Goal: Answer question/provide support: Answer question/provide support

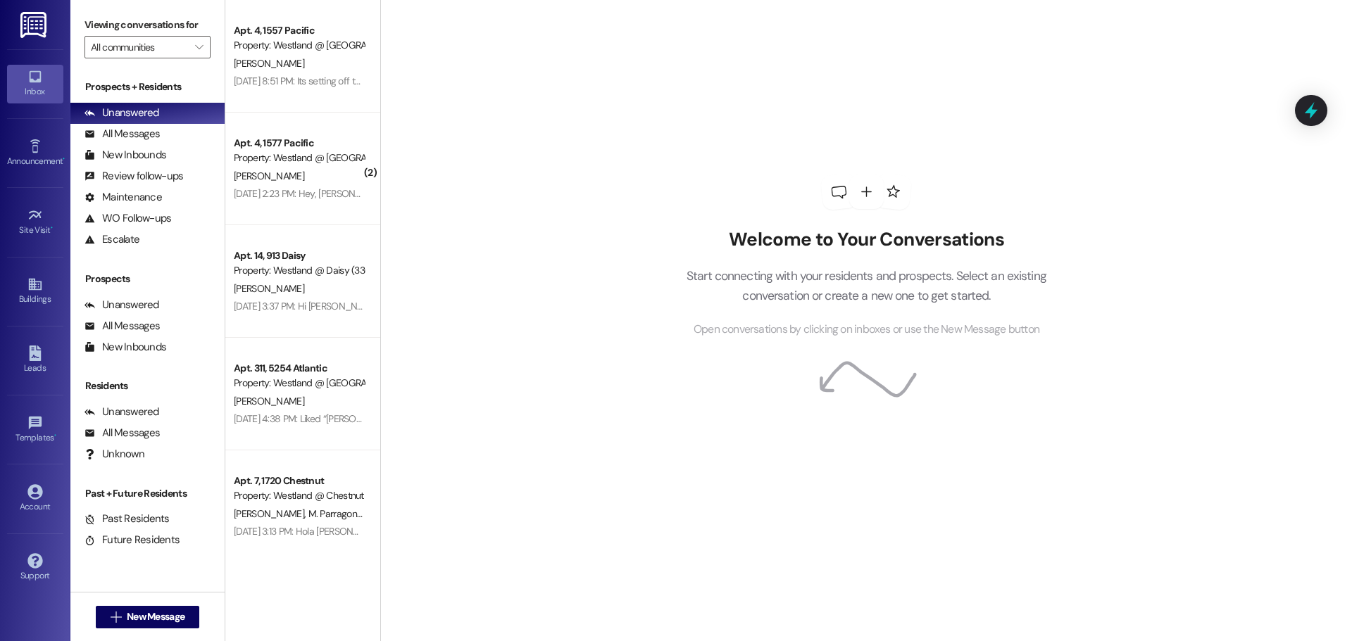
drag, startPoint x: 257, startPoint y: 58, endPoint x: 1128, endPoint y: 387, distance: 930.7
click at [257, 59] on div "[PERSON_NAME]" at bounding box center [298, 64] width 133 height 18
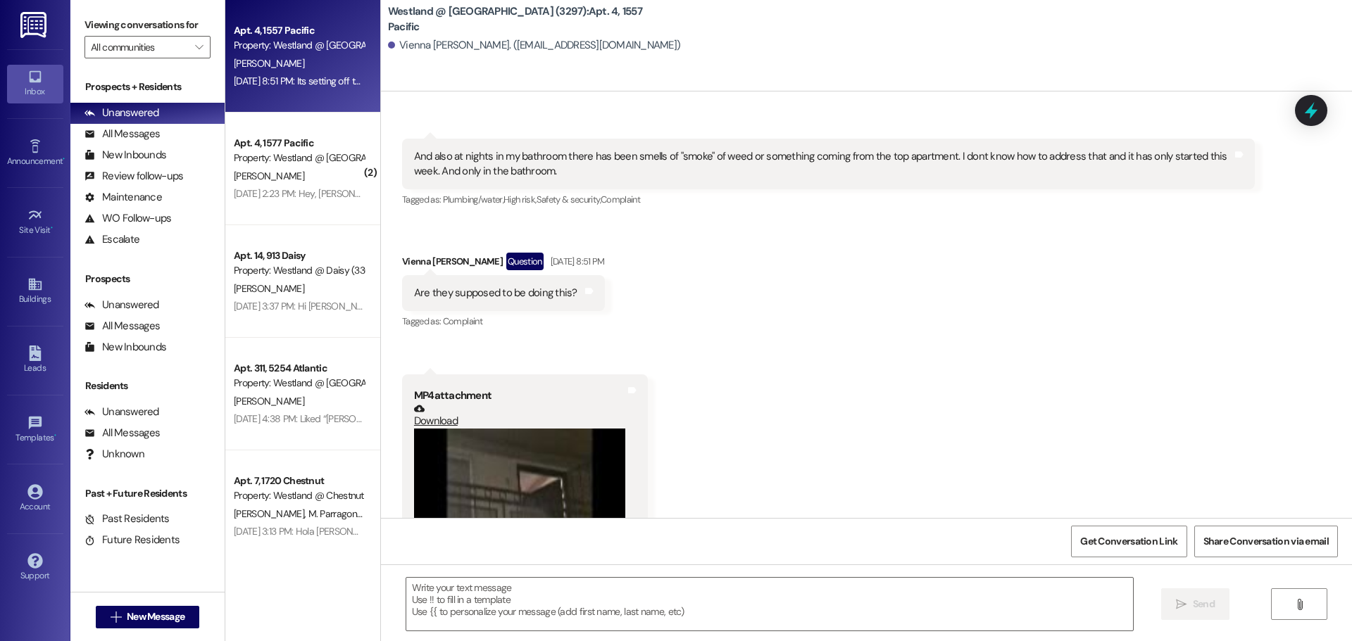
scroll to position [8118, 0]
click at [535, 431] on video at bounding box center [519, 568] width 211 height 282
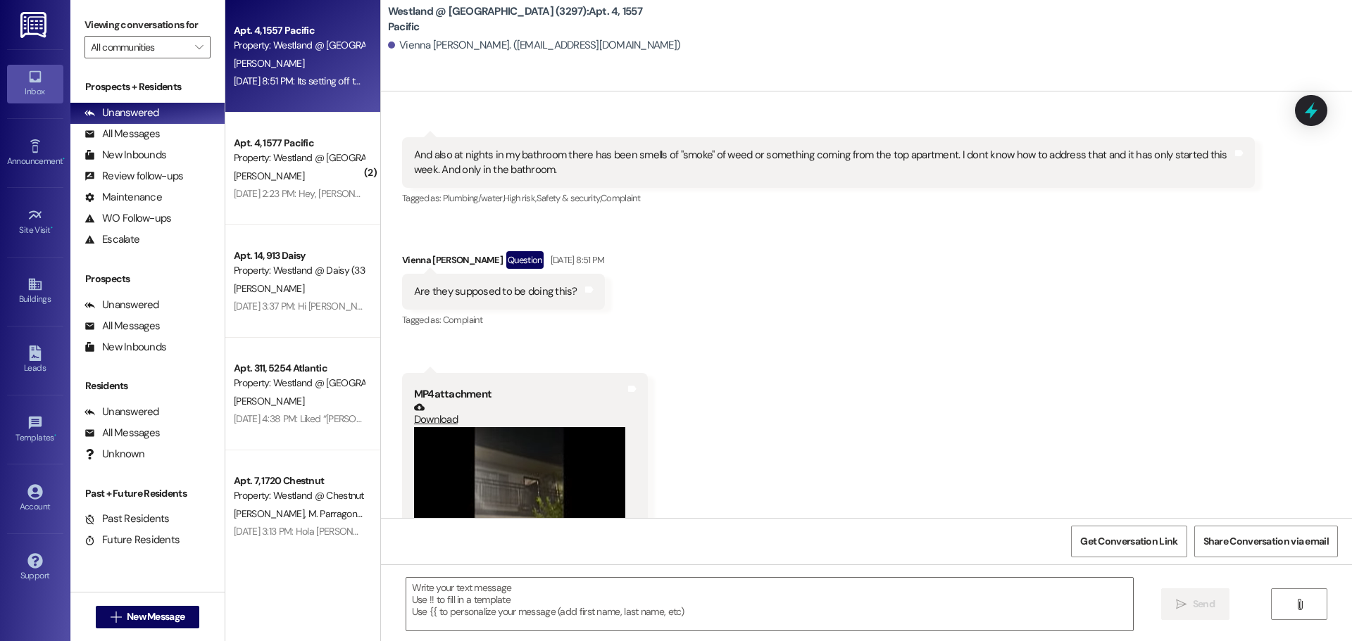
click at [558, 447] on video at bounding box center [519, 513] width 211 height 172
click at [436, 402] on link "Download" at bounding box center [519, 414] width 211 height 25
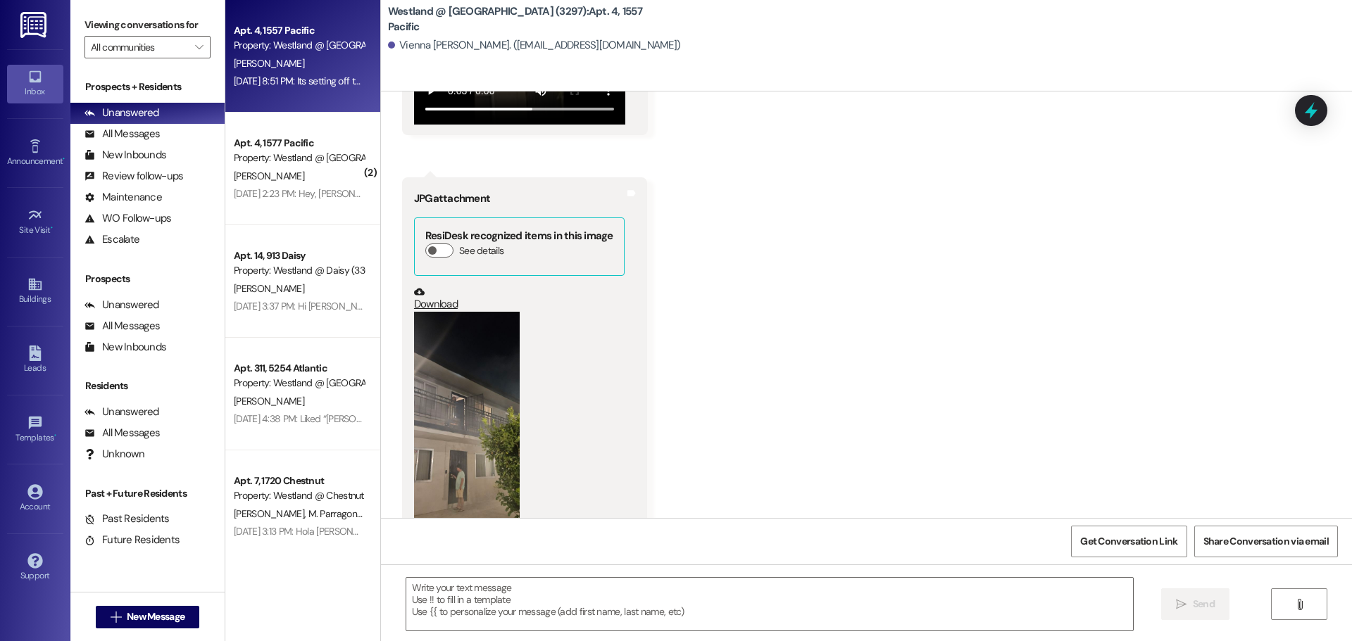
scroll to position [8594, 0]
click at [489, 396] on button "Zoom image" at bounding box center [467, 425] width 106 height 229
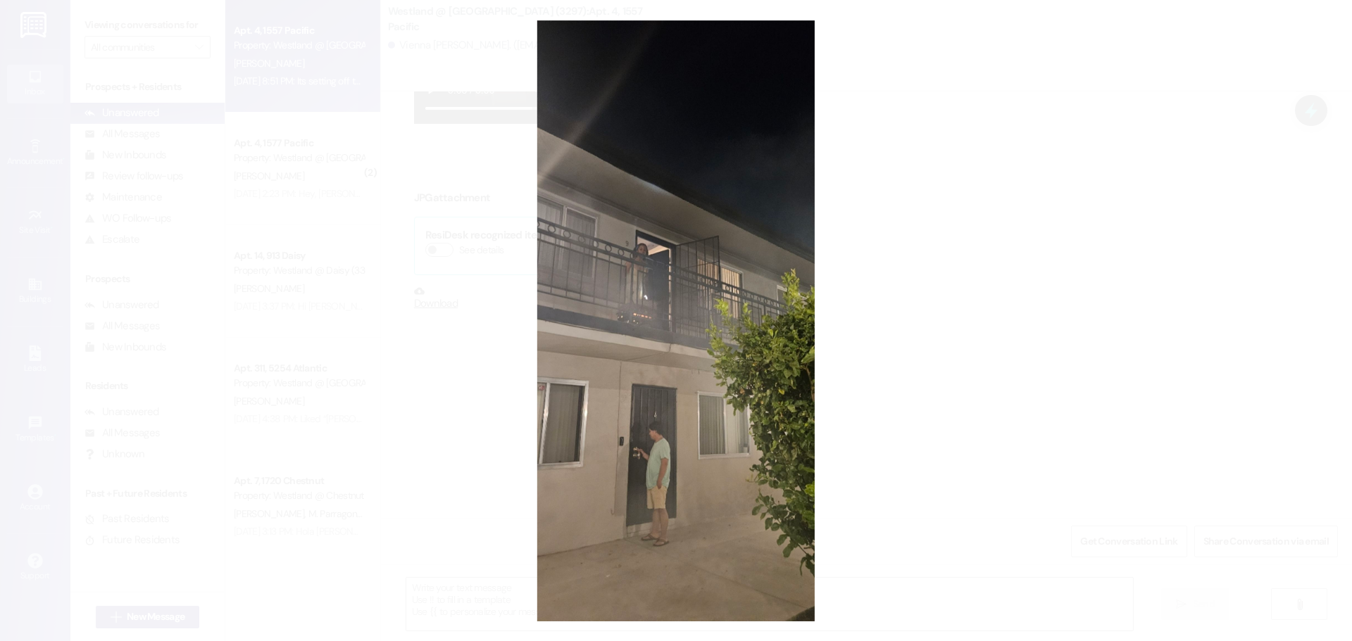
click at [651, 360] on button "Unzoom image" at bounding box center [676, 320] width 1352 height 641
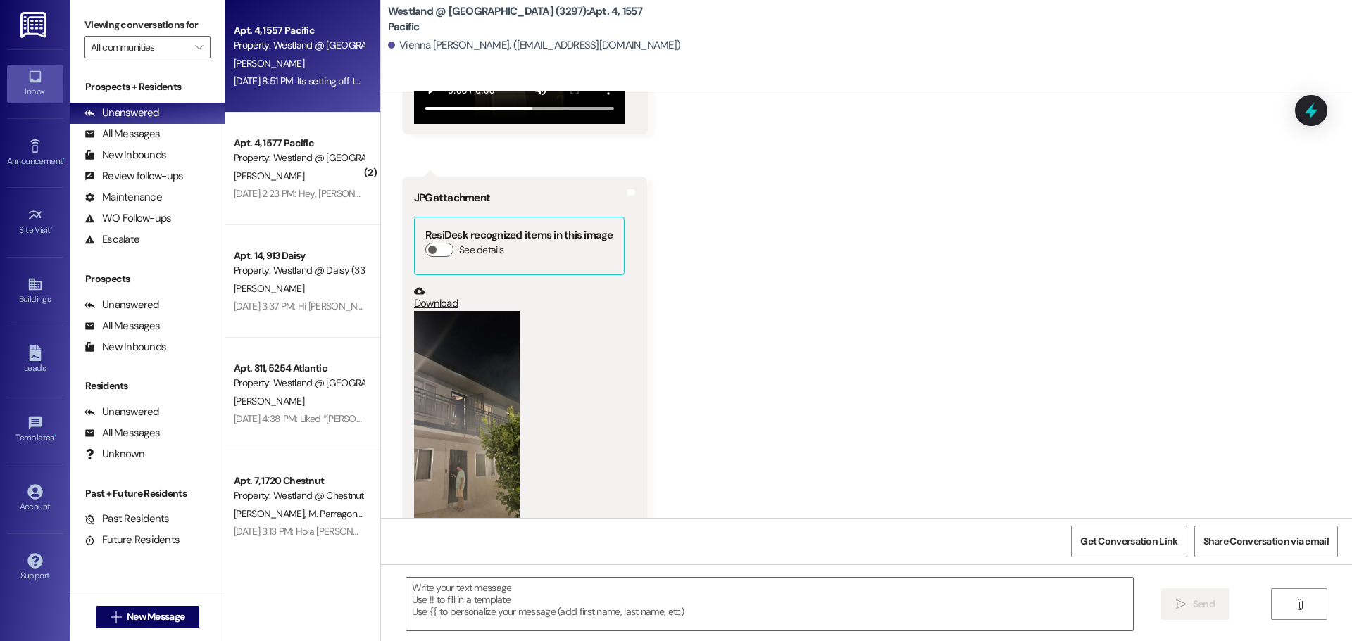
click at [439, 387] on button "Zoom image" at bounding box center [467, 425] width 106 height 229
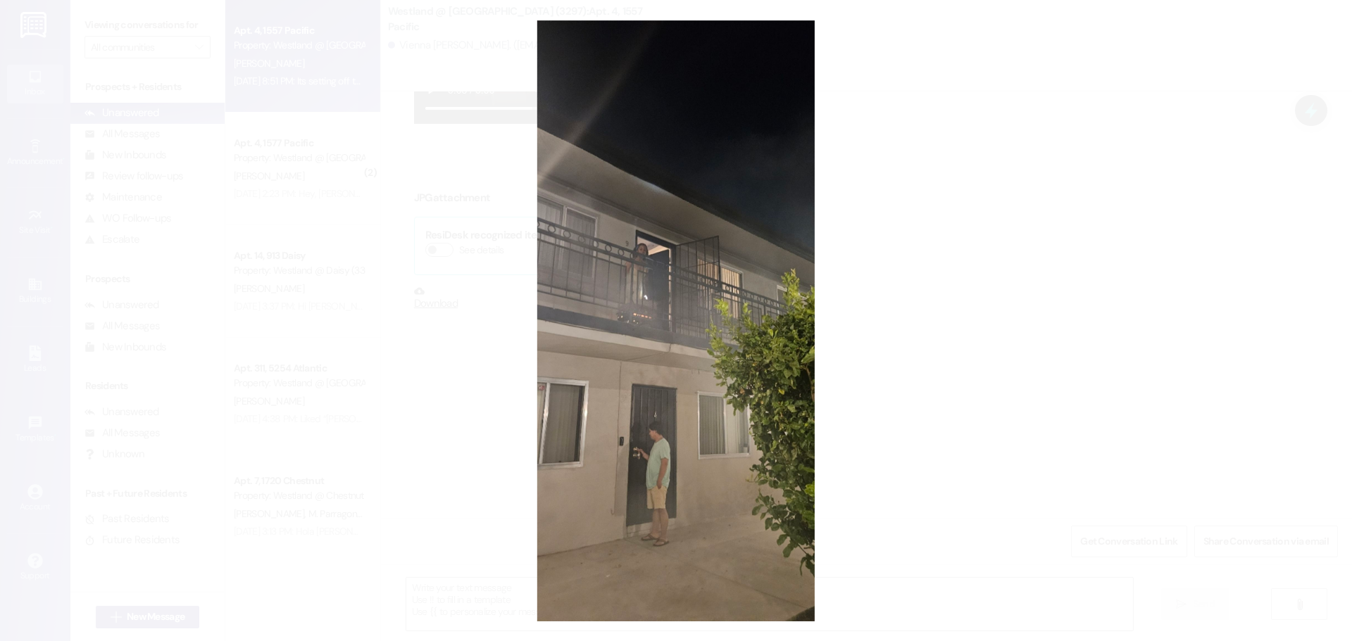
click at [555, 315] on button "Unzoom image" at bounding box center [676, 320] width 1352 height 641
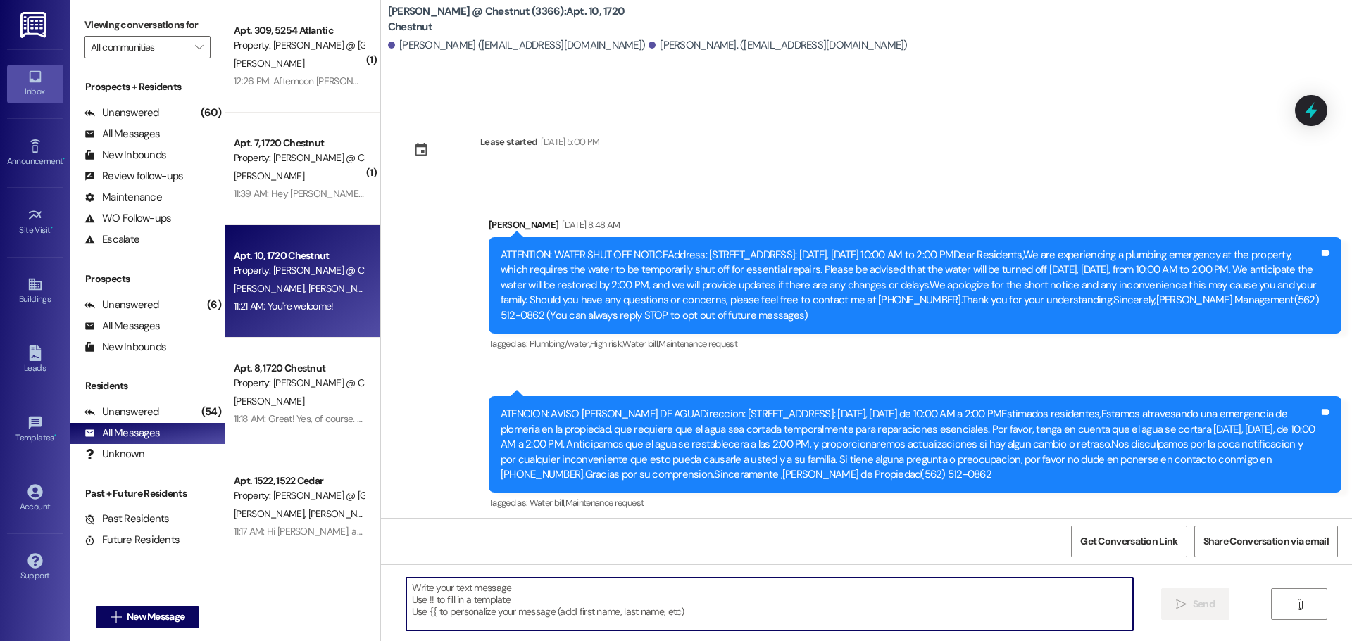
scroll to position [5151, 0]
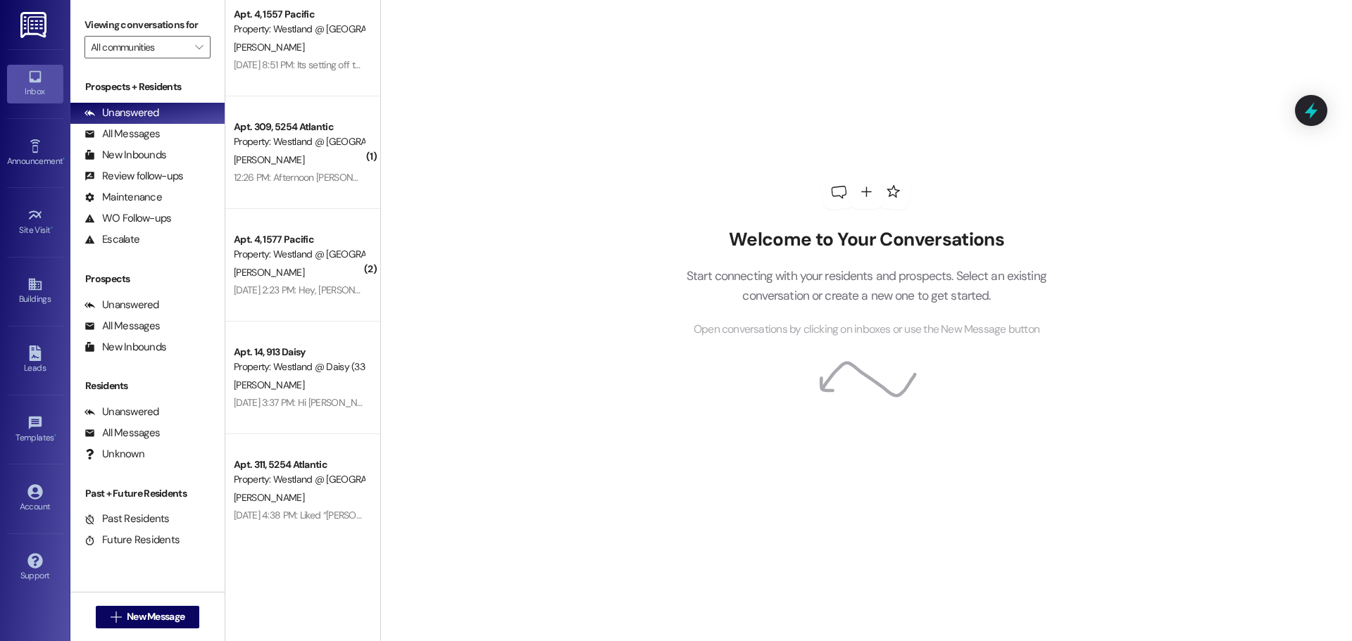
scroll to position [25, 0]
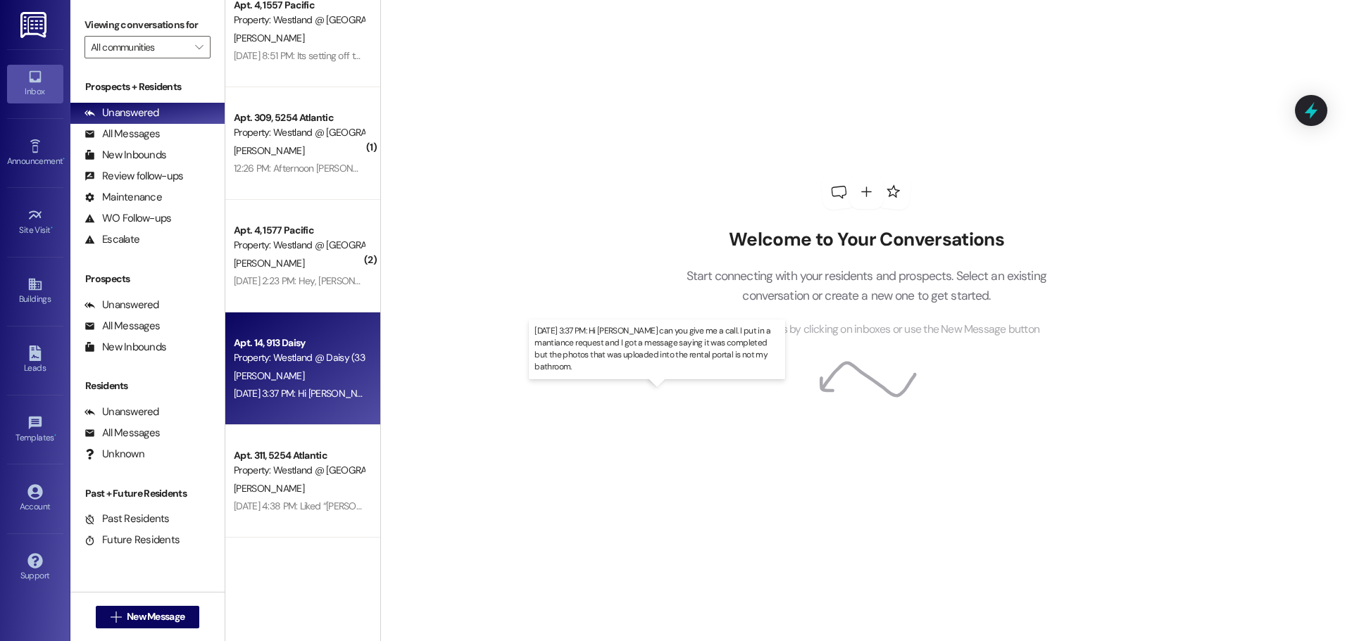
click at [296, 388] on div "[DATE] 3:37 PM: Hi [PERSON_NAME] can you give me a call. I put in a mantiance r…" at bounding box center [661, 393] width 854 height 13
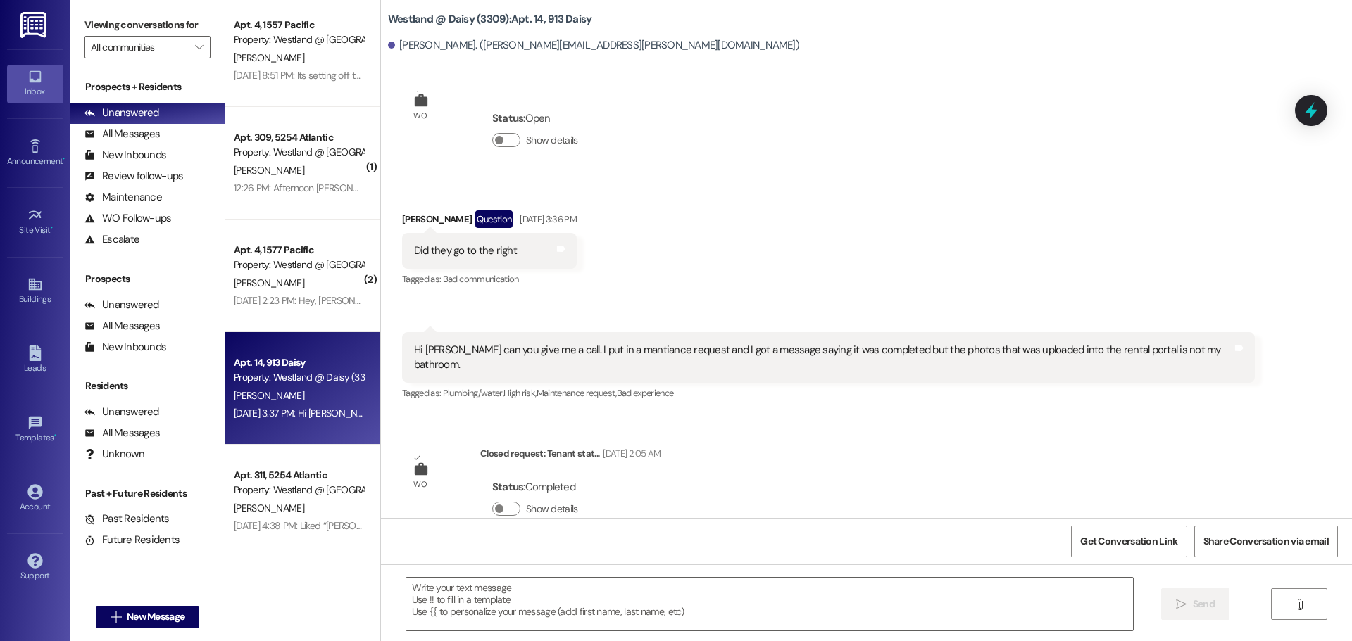
scroll to position [0, 0]
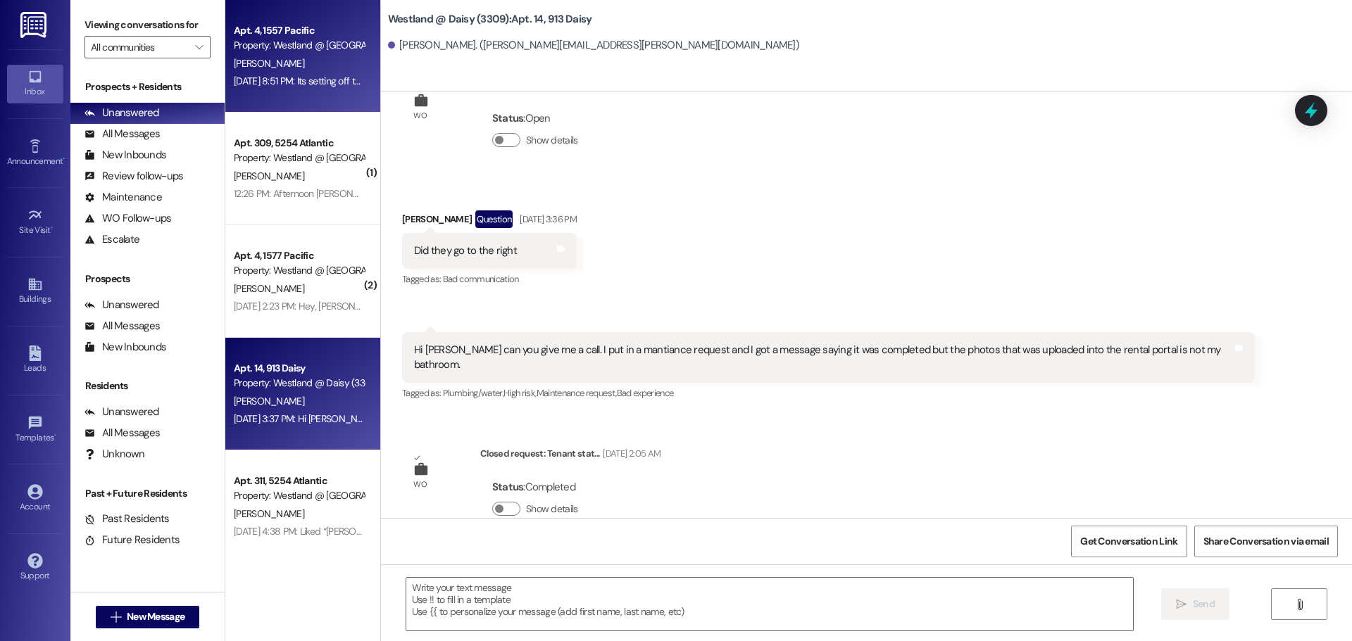
click at [320, 77] on div "[DATE] 8:51 PM: Its setting off the fire alarms in my apartment [DATE] 8:51 PM:…" at bounding box center [357, 81] width 246 height 13
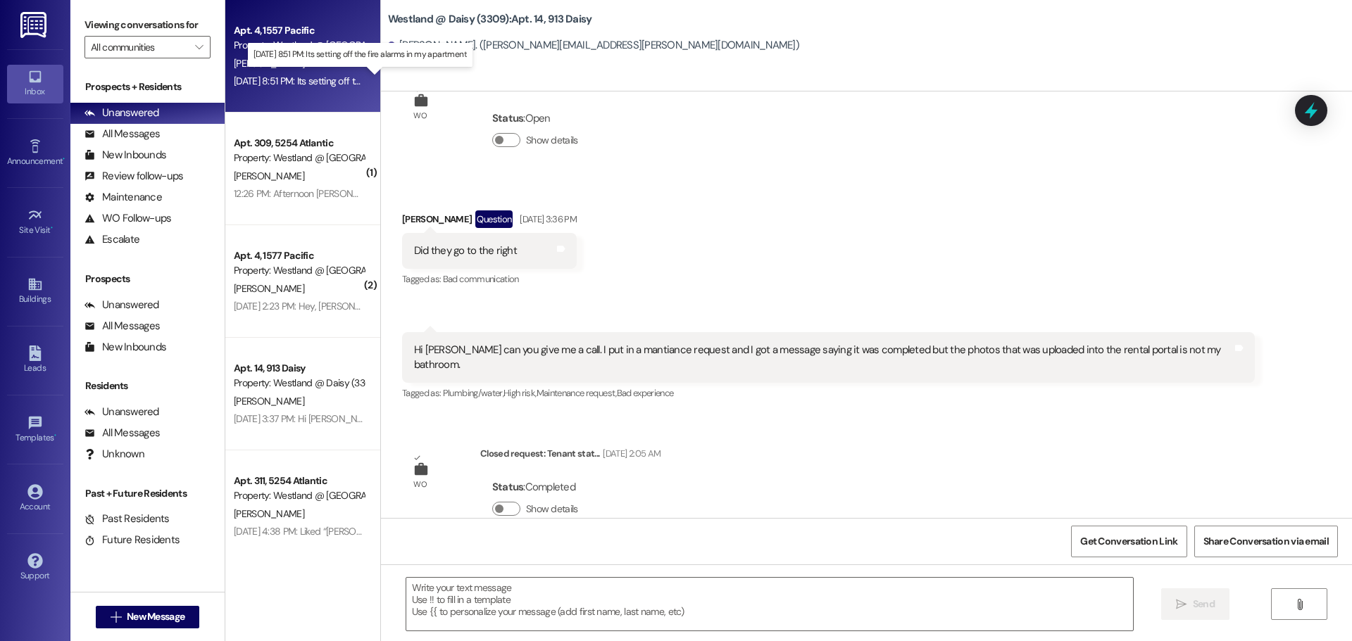
click at [312, 75] on div "[DATE] 8:51 PM: Its setting off the fire alarms in my apartment [DATE] 8:51 PM:…" at bounding box center [357, 81] width 246 height 13
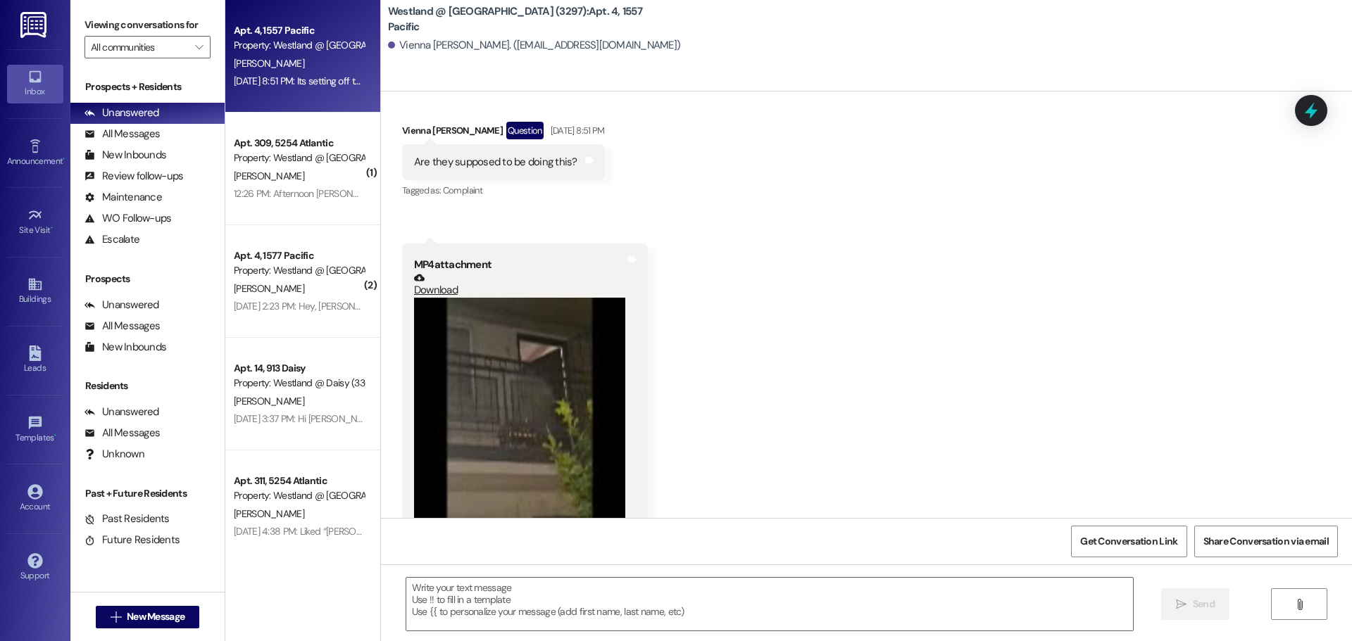
scroll to position [8275, 0]
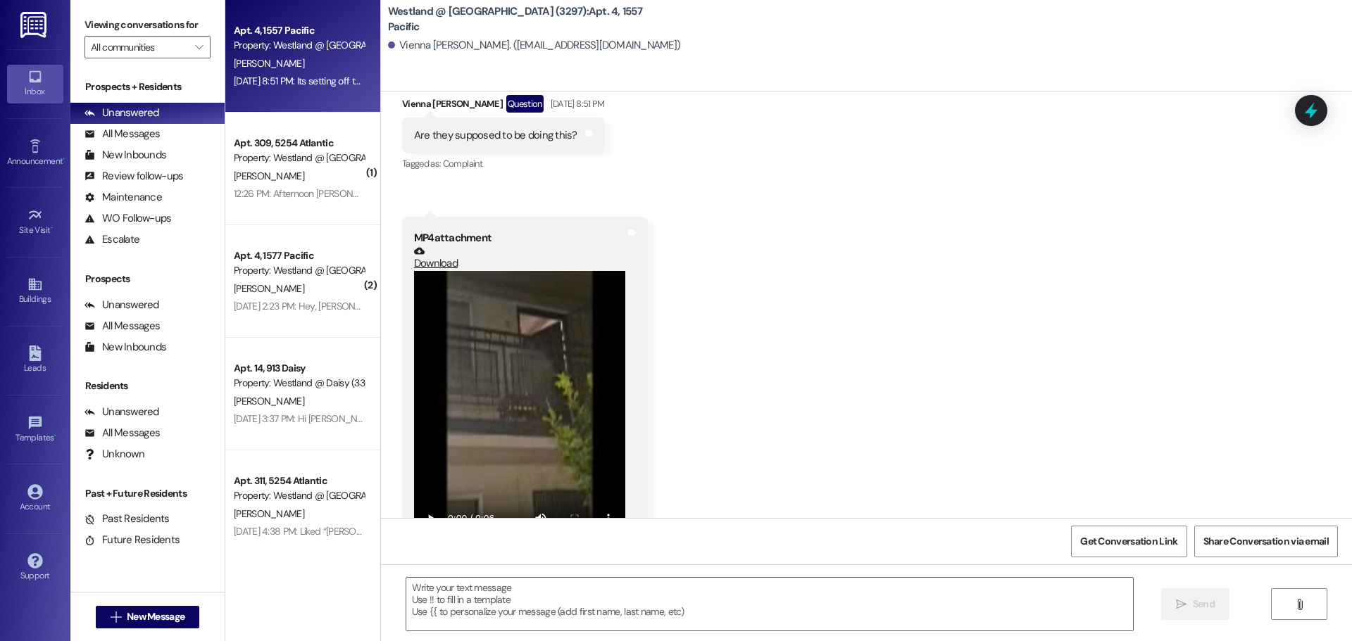
click at [522, 387] on video at bounding box center [519, 412] width 211 height 282
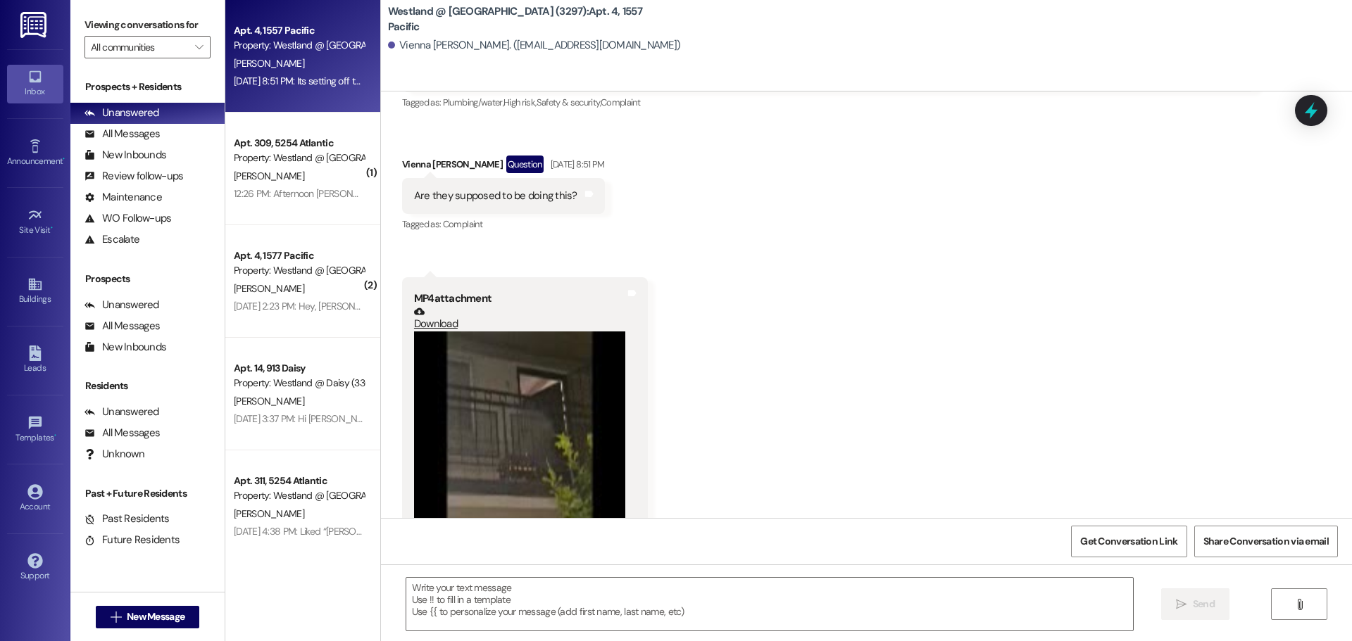
scroll to position [8198, 0]
